Goal: Book appointment/travel/reservation

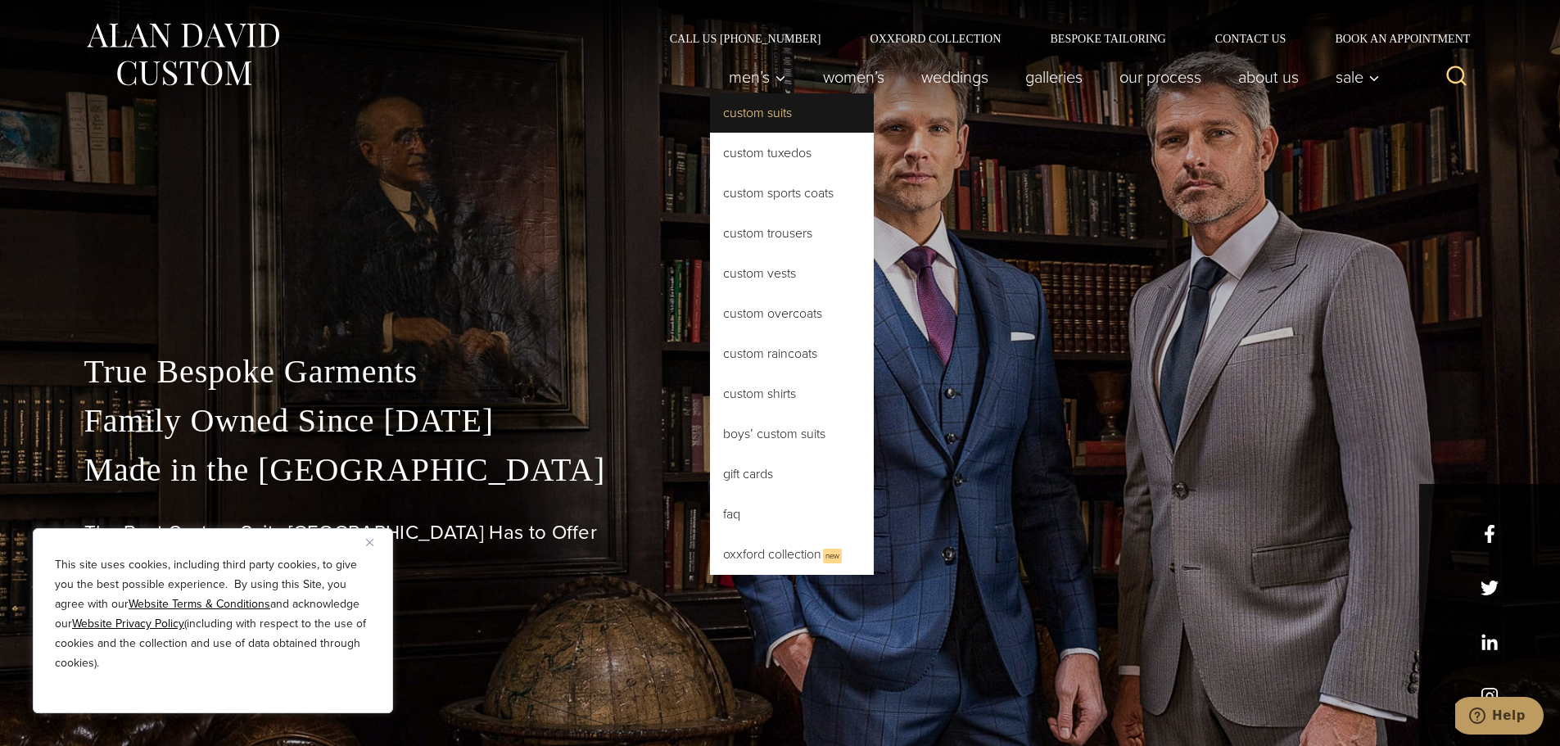
click at [751, 114] on link "Custom Suits" at bounding box center [792, 112] width 164 height 39
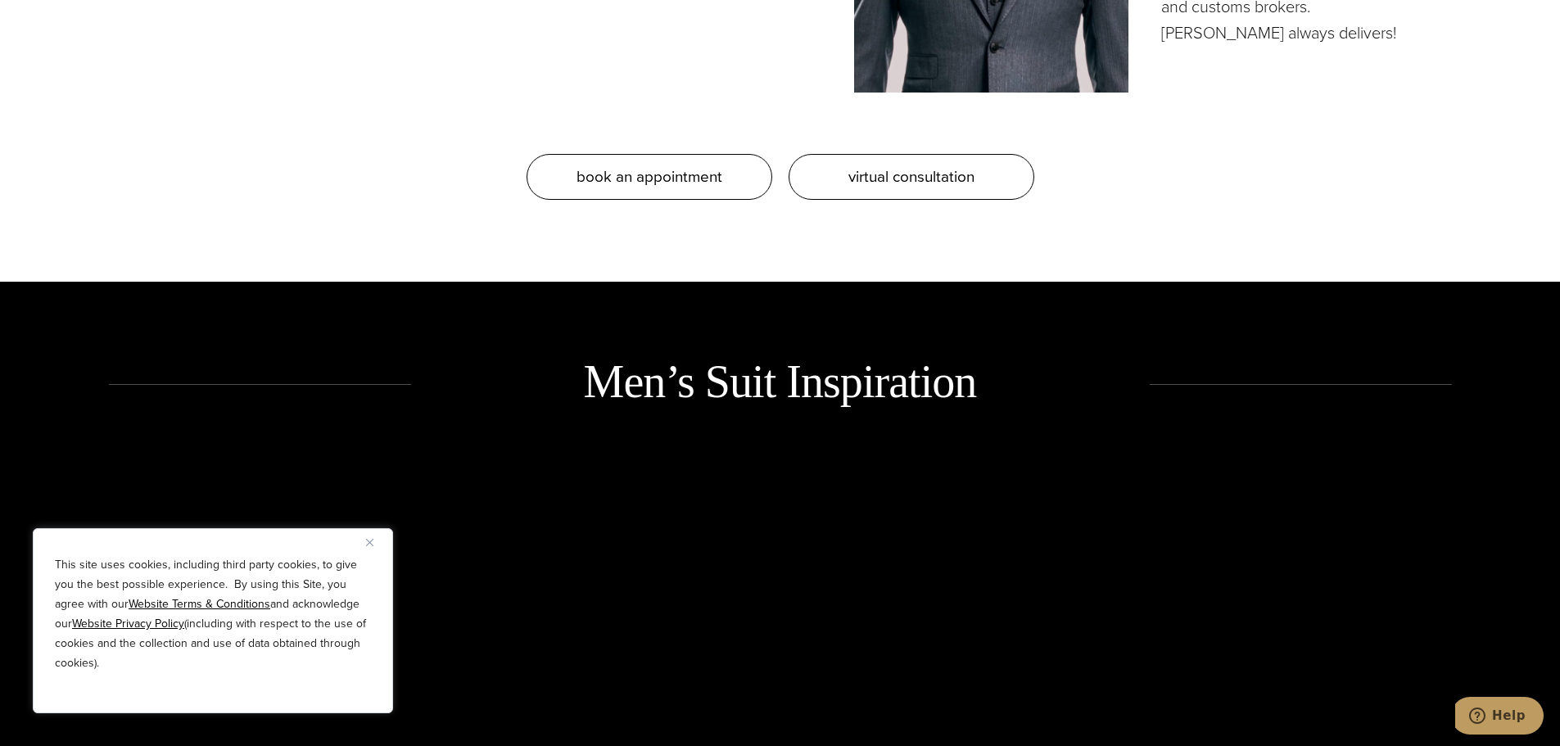
scroll to position [1966, 0]
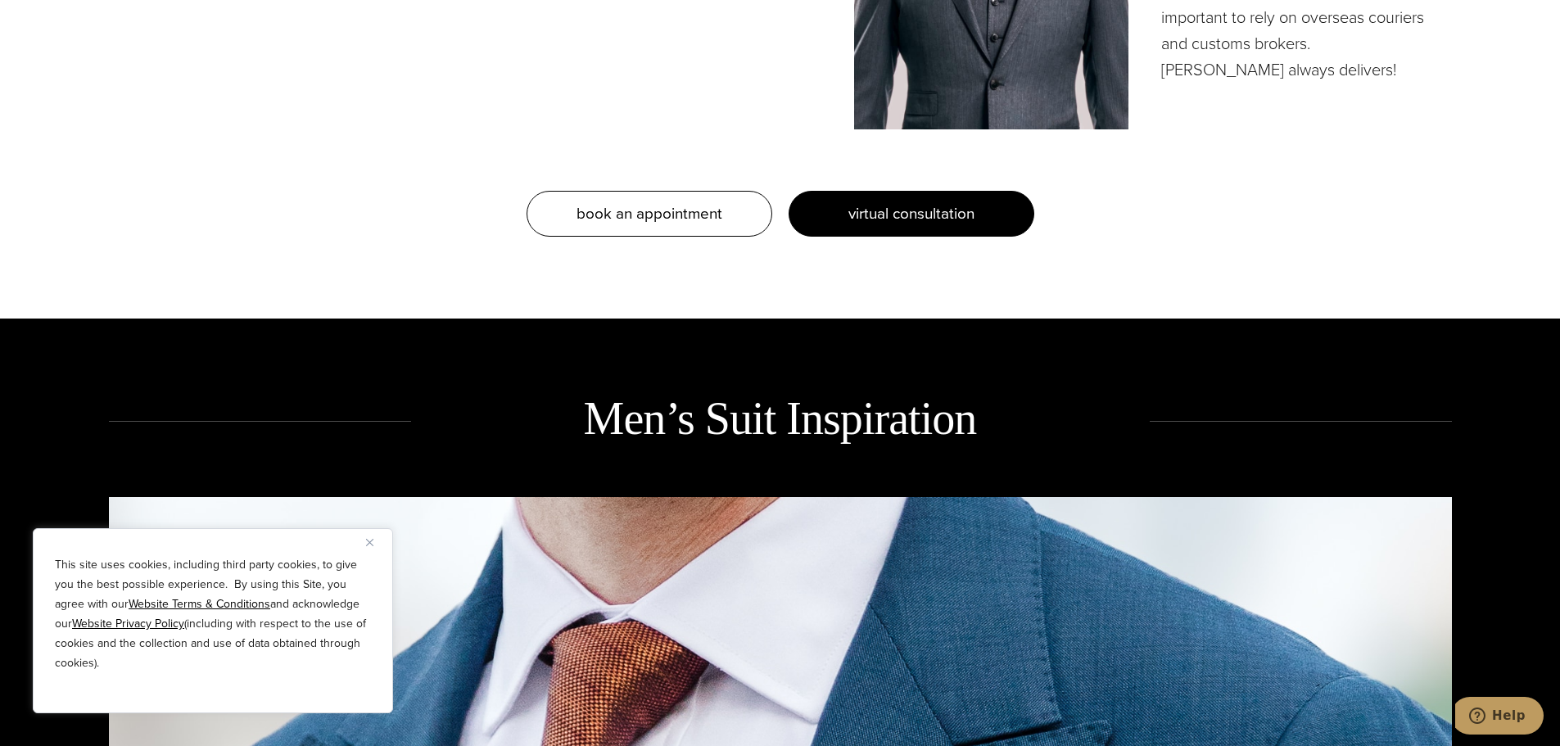
click at [878, 211] on span "virtual consultation" at bounding box center [911, 213] width 126 height 24
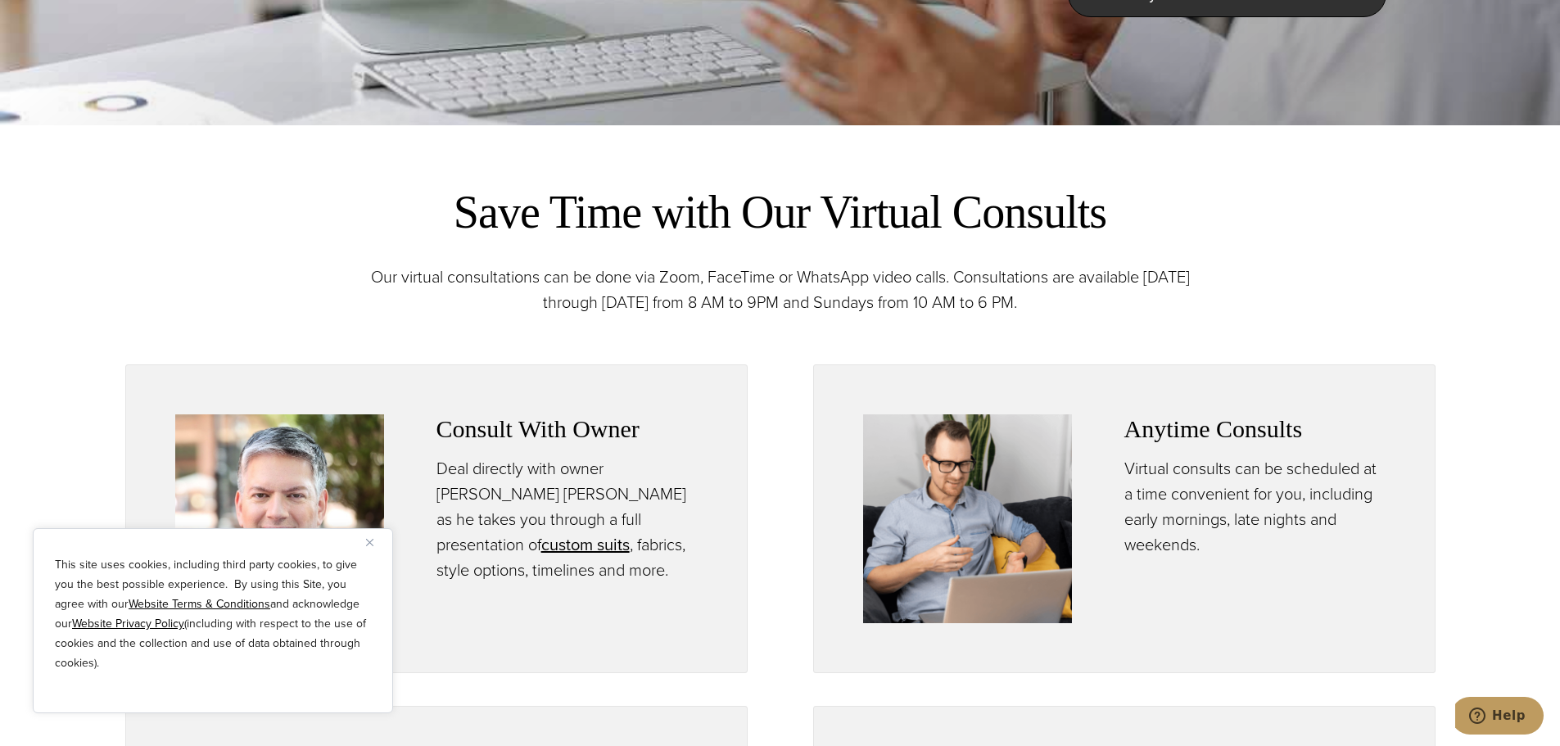
scroll to position [655, 0]
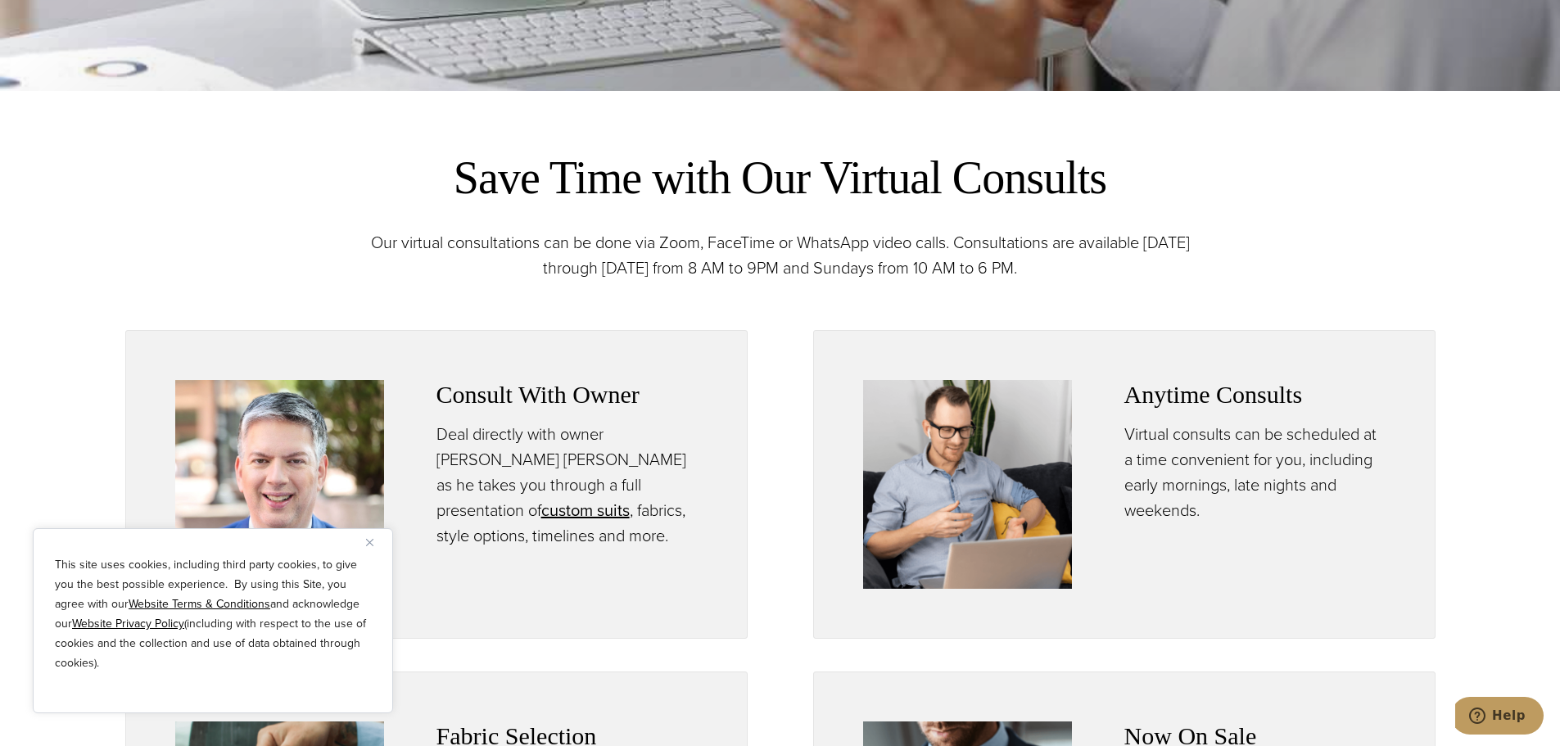
click at [371, 542] on img "Close" at bounding box center [369, 542] width 7 height 7
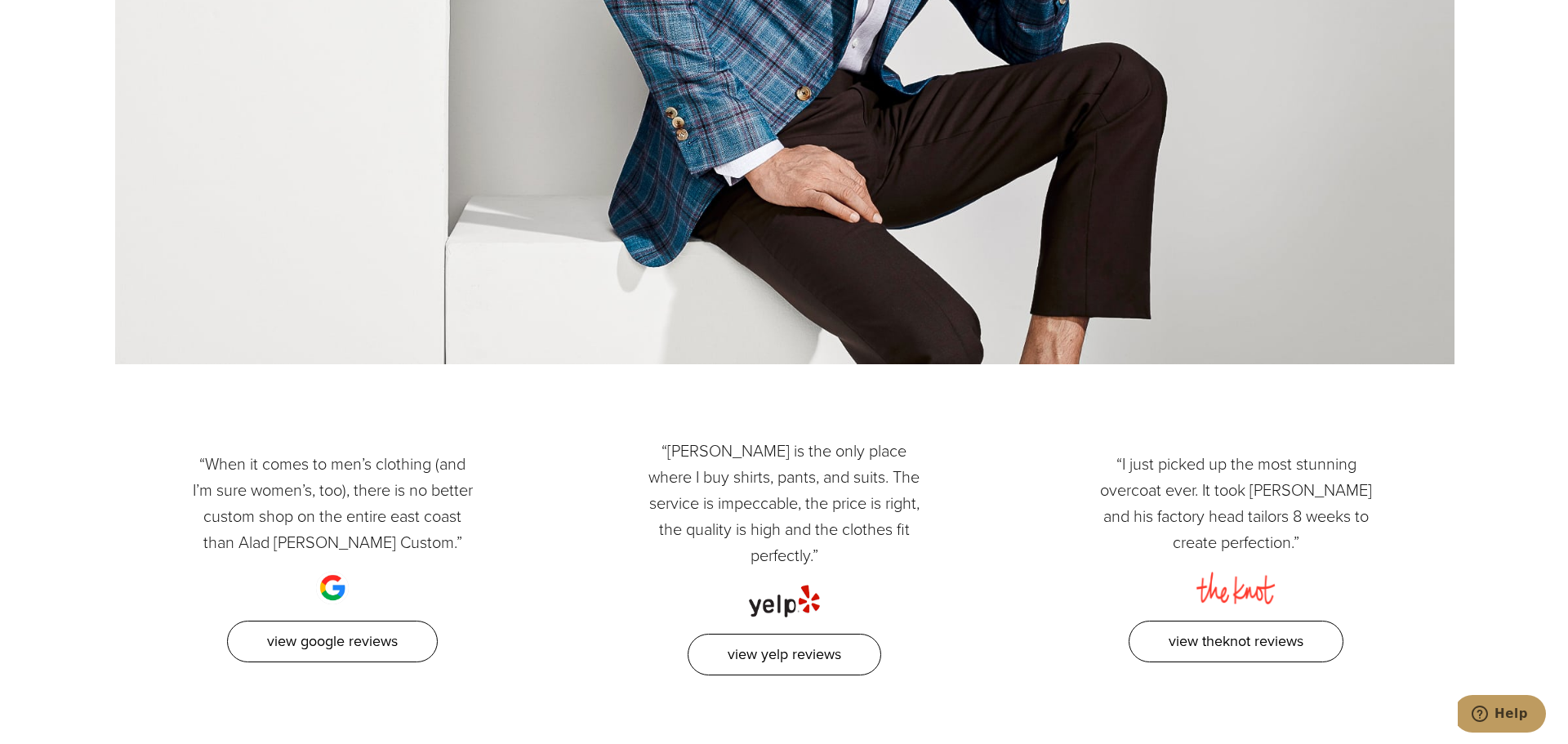
scroll to position [2369, 0]
